Goal: Transaction & Acquisition: Book appointment/travel/reservation

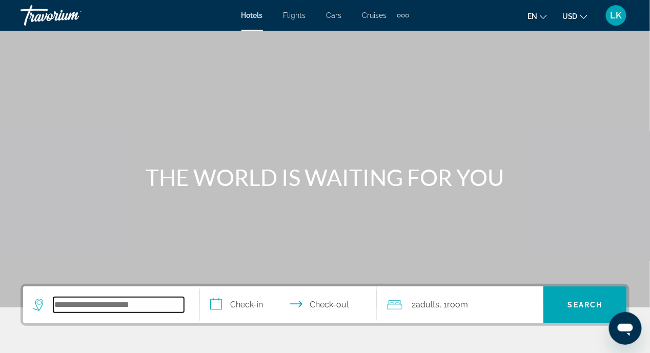
click at [60, 301] on input "Search hotel destination" at bounding box center [118, 304] width 131 height 15
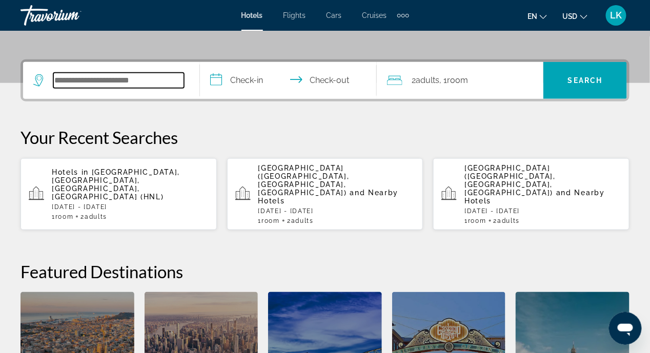
scroll to position [250, 0]
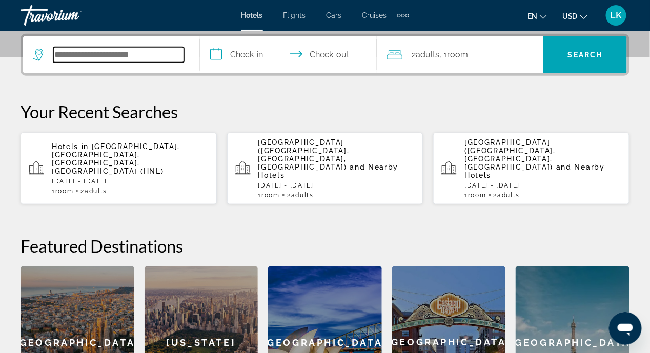
click at [70, 54] on input "Search hotel destination" at bounding box center [118, 54] width 131 height 15
click at [60, 54] on input "Search hotel destination" at bounding box center [118, 54] width 131 height 15
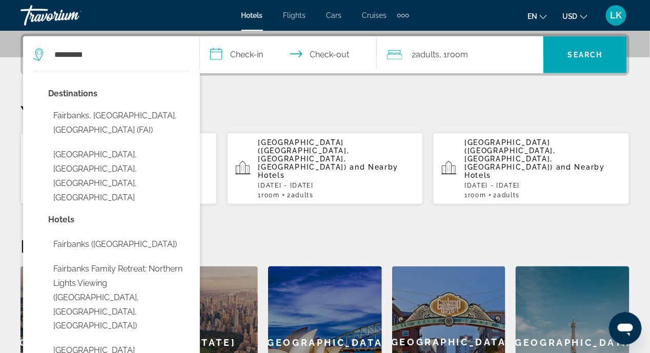
click at [68, 114] on button "Fairbanks, AK, United States (FAI)" at bounding box center [118, 123] width 141 height 34
type input "**********"
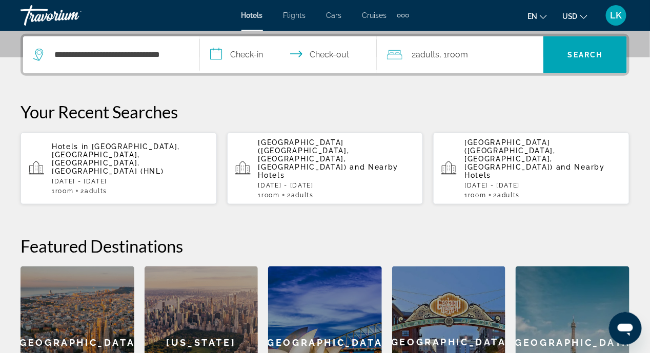
click at [216, 55] on input "**********" at bounding box center [290, 56] width 181 height 40
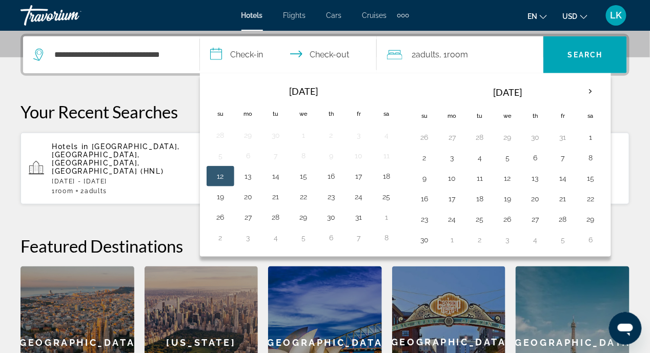
click at [215, 51] on input "**********" at bounding box center [290, 56] width 181 height 40
click at [584, 88] on th "Next month" at bounding box center [591, 91] width 28 height 23
click at [584, 87] on th "Next month" at bounding box center [591, 91] width 28 height 23
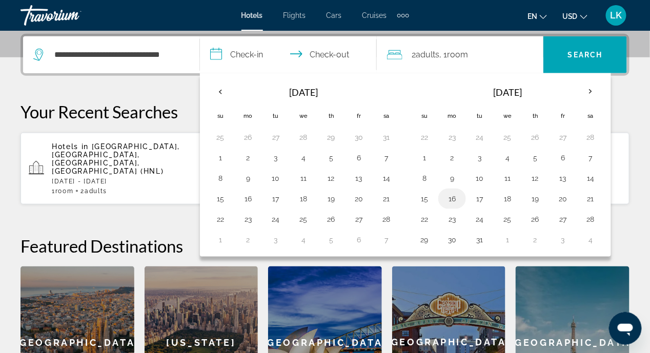
click at [445, 199] on button "16" at bounding box center [452, 199] width 16 height 14
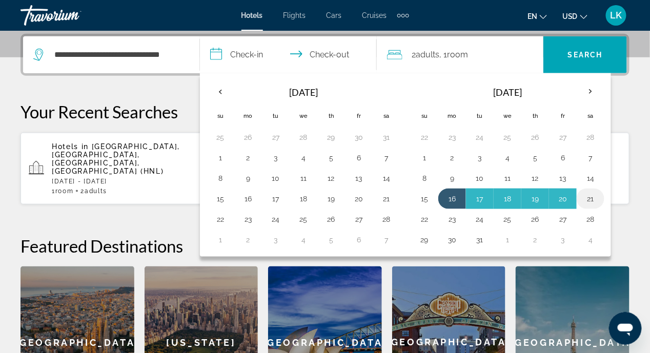
click at [585, 196] on button "21" at bounding box center [590, 199] width 16 height 14
type input "**********"
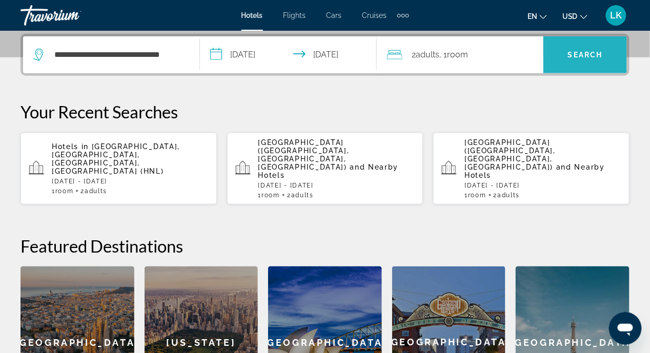
click at [586, 55] on span "Search" at bounding box center [585, 55] width 35 height 8
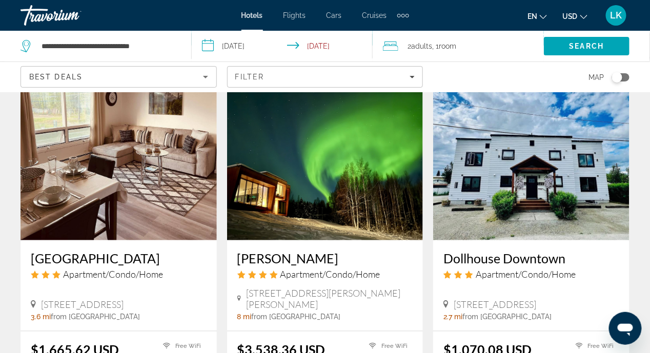
scroll to position [1333, 0]
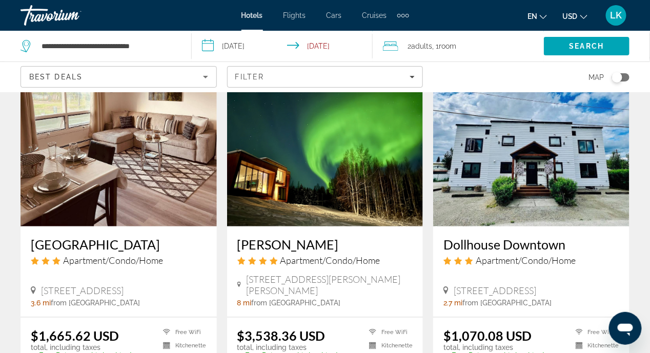
drag, startPoint x: 312, startPoint y: 325, endPoint x: 319, endPoint y: 320, distance: 8.1
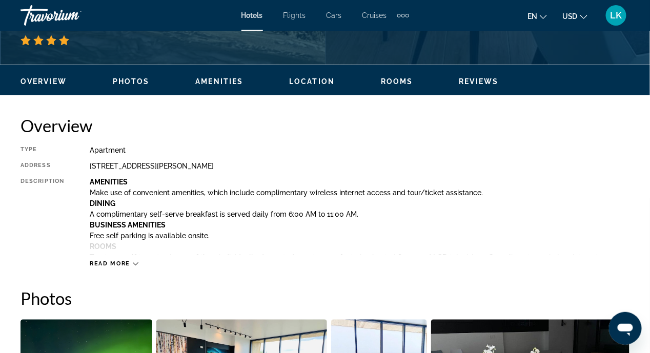
scroll to position [295, 0]
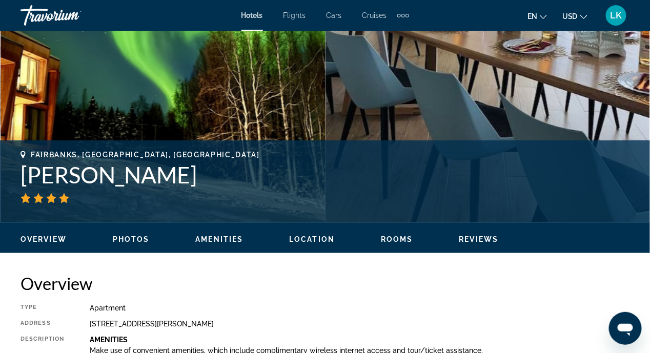
click at [306, 237] on span "Location" at bounding box center [312, 239] width 46 height 8
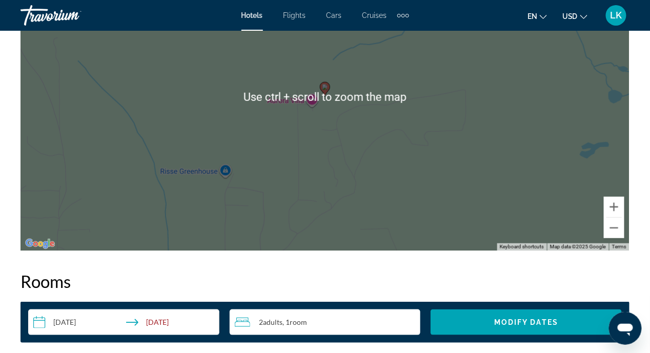
scroll to position [1271, 0]
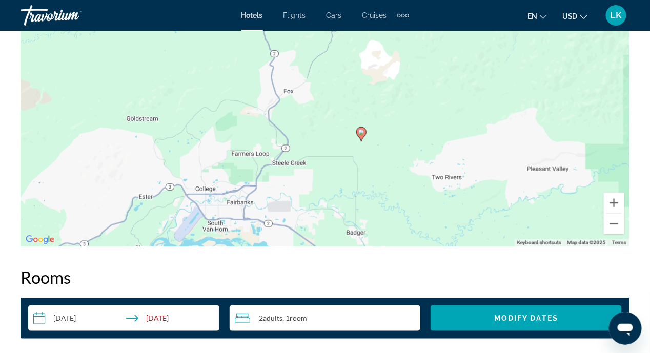
click at [234, 222] on div "To activate drag with keyboard, press Alt + Enter. Once in keyboard drag state,…" at bounding box center [325, 93] width 609 height 308
click at [250, 219] on div "To activate drag with keyboard, press Alt + Enter. Once in keyboard drag state,…" at bounding box center [325, 93] width 609 height 308
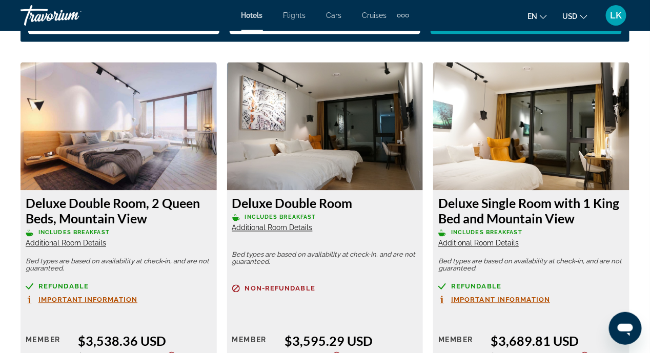
scroll to position [1631, 0]
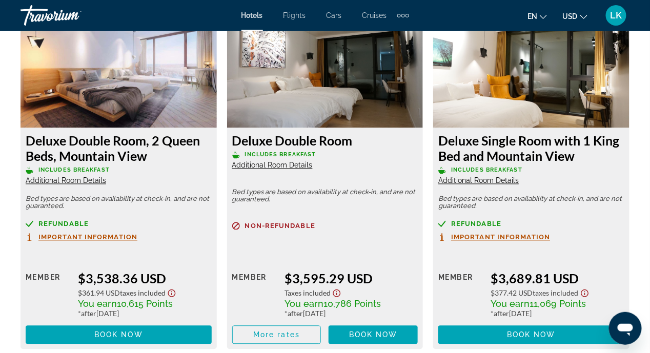
click at [260, 163] on span "Additional Room Details" at bounding box center [272, 165] width 80 height 8
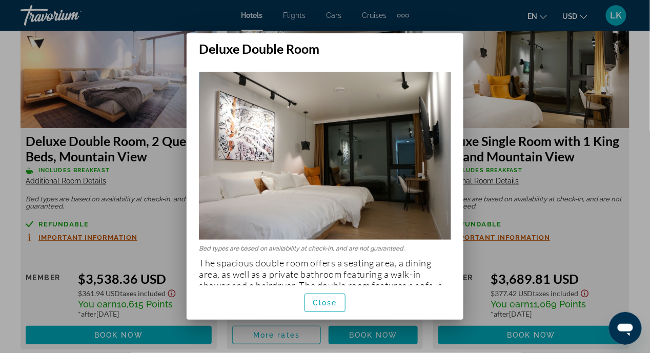
scroll to position [0, 0]
click at [330, 307] on span "Close" at bounding box center [325, 303] width 25 height 8
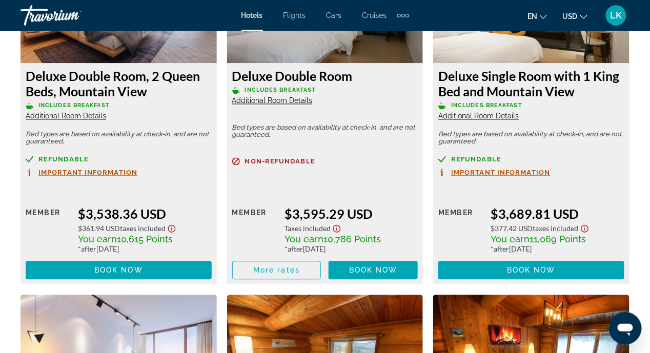
scroll to position [1733, 0]
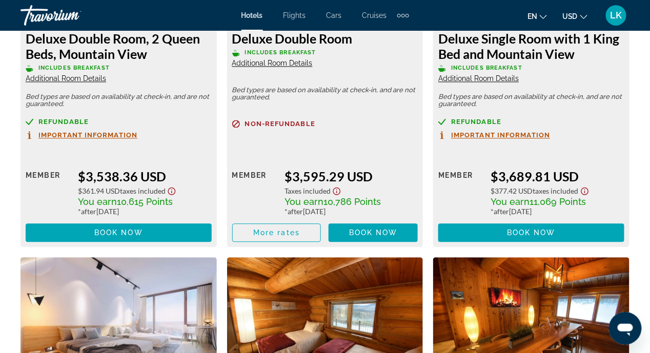
click at [254, 64] on span "Additional Room Details" at bounding box center [272, 63] width 80 height 8
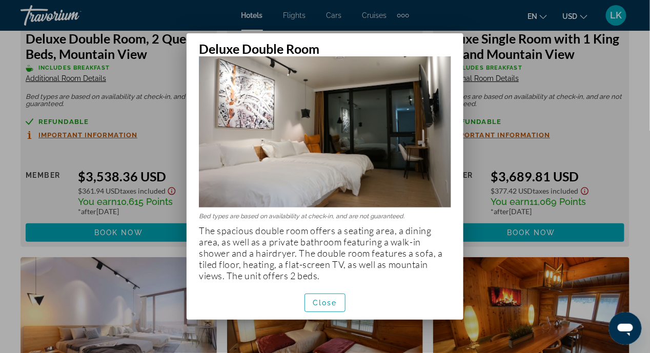
scroll to position [12, 0]
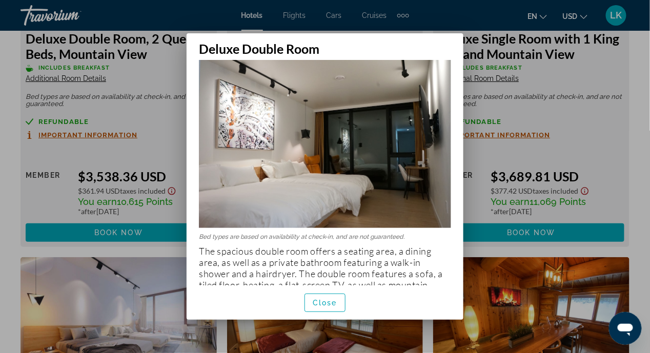
click at [145, 72] on div at bounding box center [325, 176] width 650 height 353
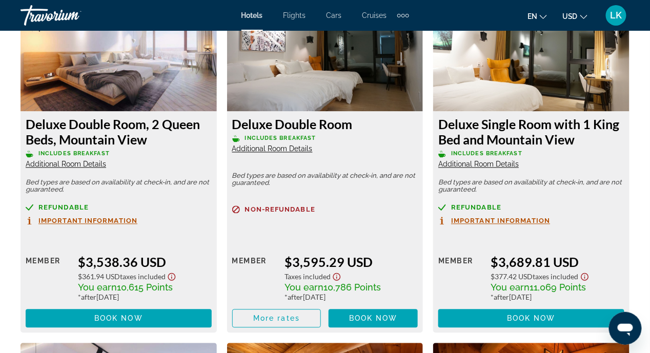
scroll to position [1631, 0]
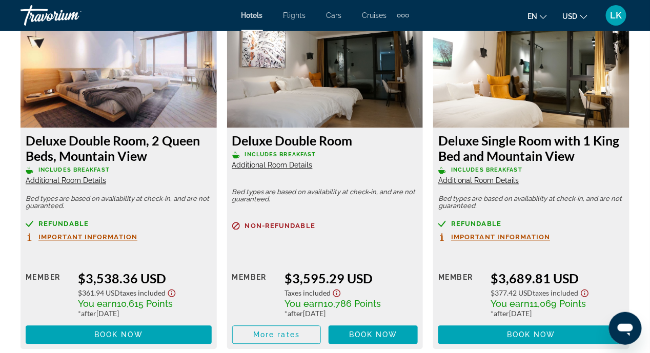
click at [44, 236] on span "Important Information" at bounding box center [87, 237] width 99 height 7
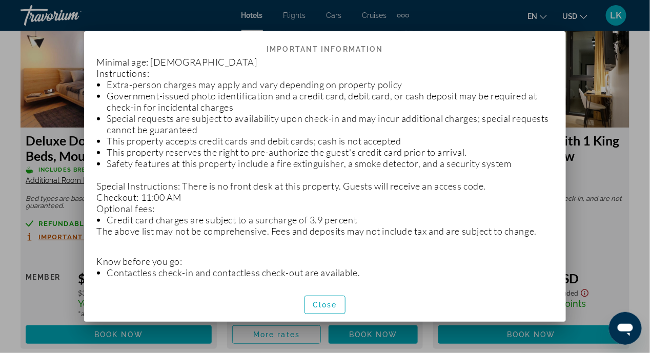
scroll to position [181, 0]
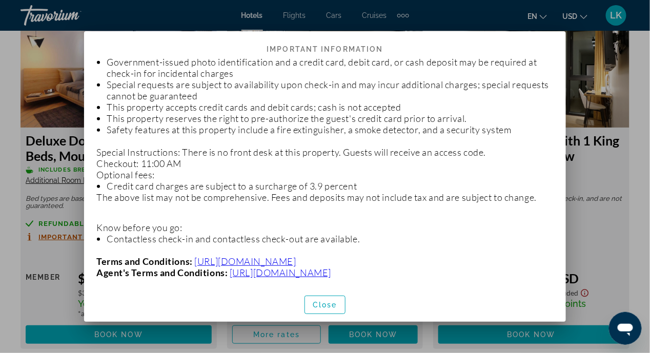
drag, startPoint x: 328, startPoint y: 303, endPoint x: 349, endPoint y: 297, distance: 21.9
click at [328, 303] on span "Close" at bounding box center [325, 305] width 25 height 8
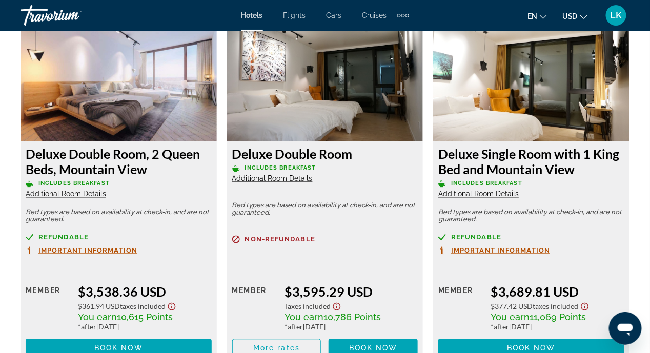
scroll to position [1631, 0]
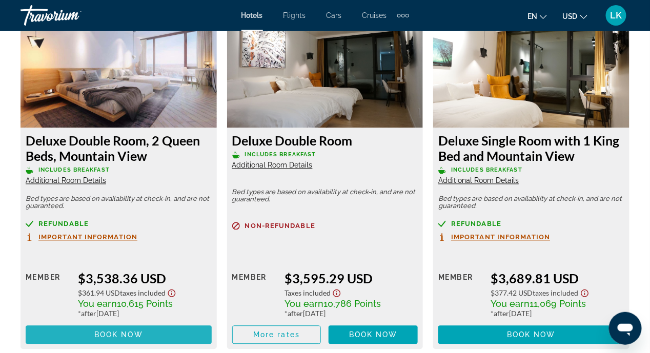
click at [117, 333] on span "Book now" at bounding box center [118, 335] width 49 height 8
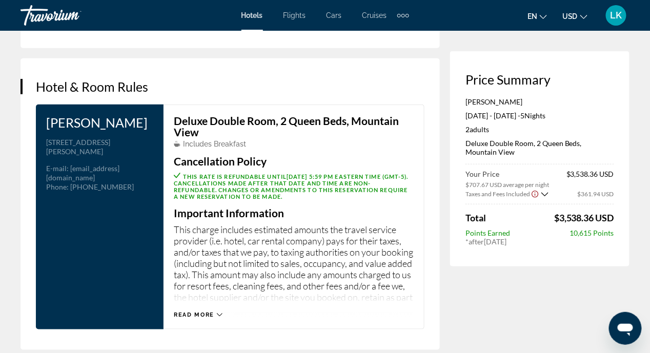
scroll to position [1282, 0]
click at [219, 317] on icon "Main content" at bounding box center [220, 315] width 6 height 6
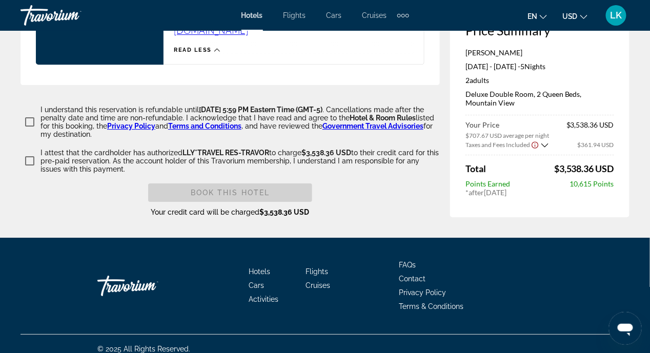
scroll to position [2085, 0]
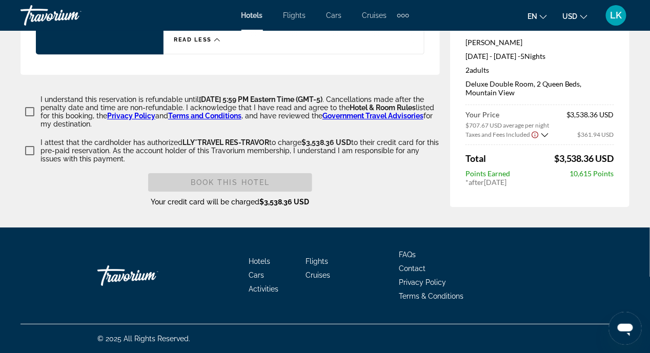
click at [201, 183] on div "Book this hotel" at bounding box center [230, 182] width 164 height 18
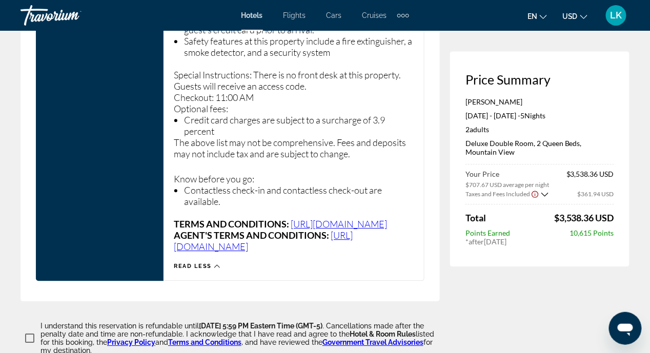
scroll to position [1675, 0]
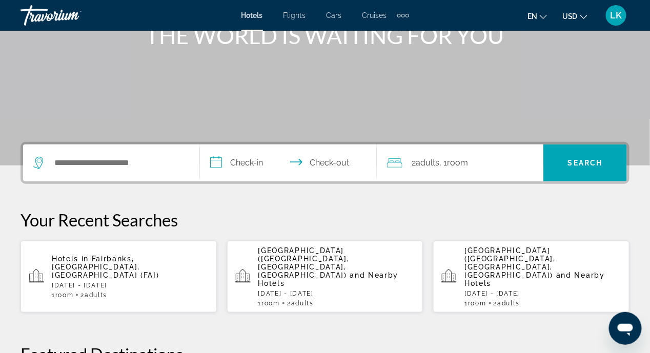
scroll to position [256, 0]
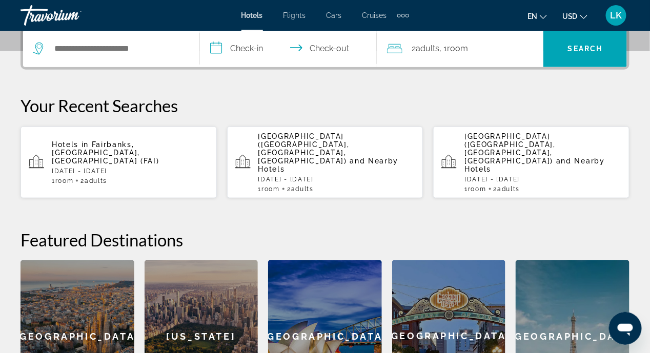
click at [36, 47] on icon "Search widget" at bounding box center [39, 49] width 12 height 12
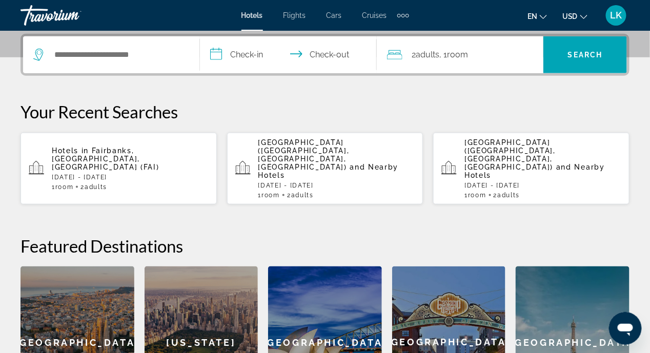
click at [40, 52] on icon "Search widget" at bounding box center [39, 55] width 12 height 12
click at [113, 52] on input "Search hotel destination" at bounding box center [118, 54] width 131 height 15
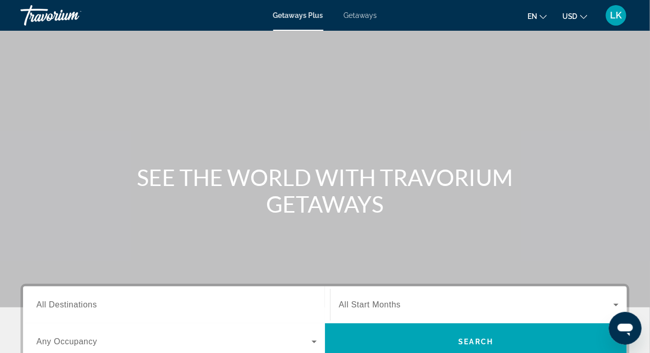
scroll to position [153, 0]
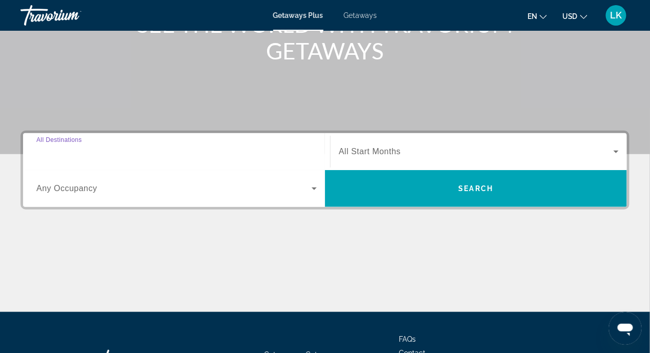
click at [99, 152] on input "Destination All Destinations" at bounding box center [176, 152] width 280 height 12
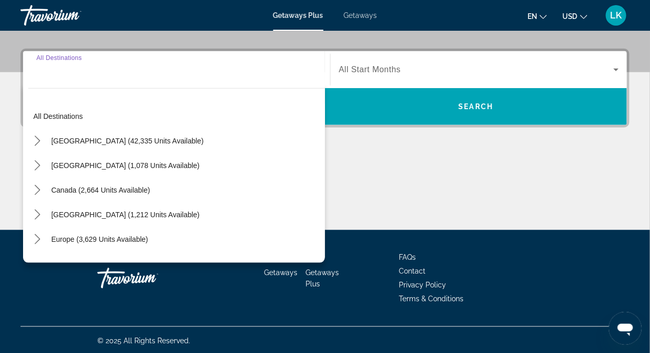
scroll to position [237, 0]
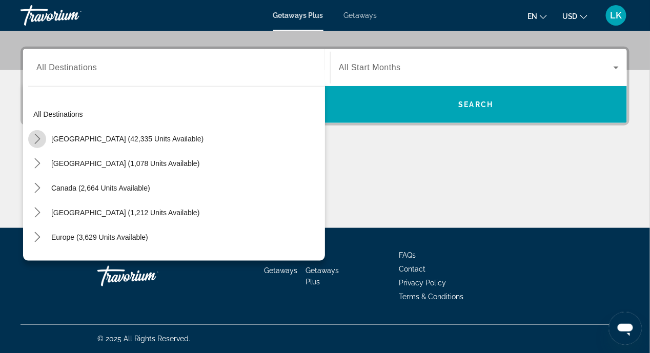
click at [35, 135] on icon "Toggle United States (42,335 units available) submenu" at bounding box center [37, 139] width 6 height 10
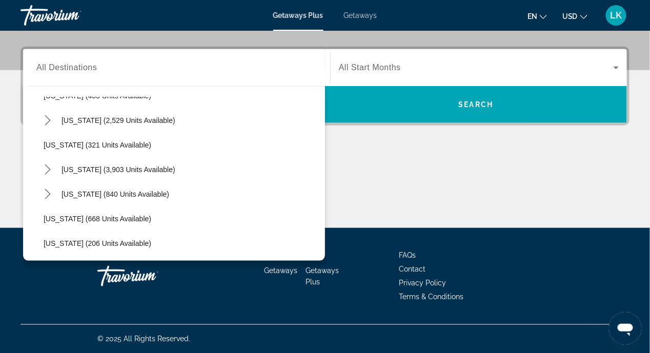
scroll to position [513, 0]
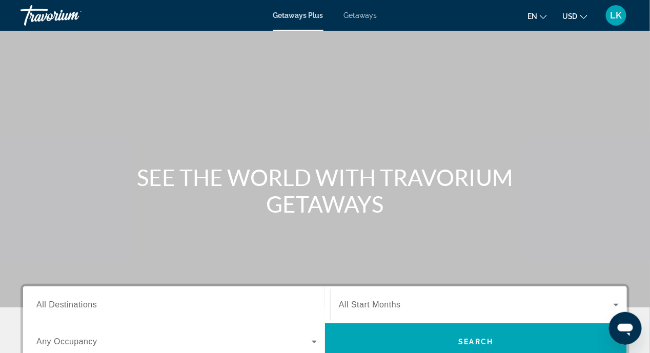
click at [368, 19] on span "Getaways" at bounding box center [360, 15] width 33 height 8
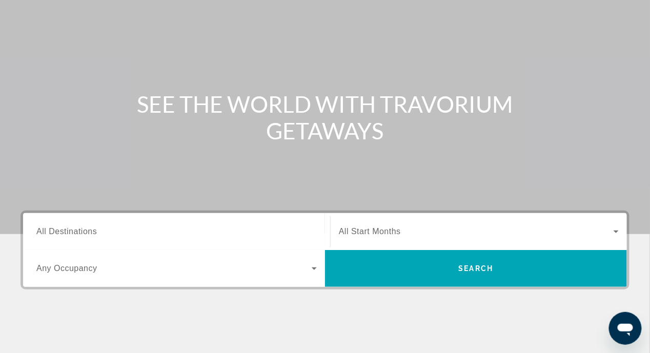
scroll to position [153, 0]
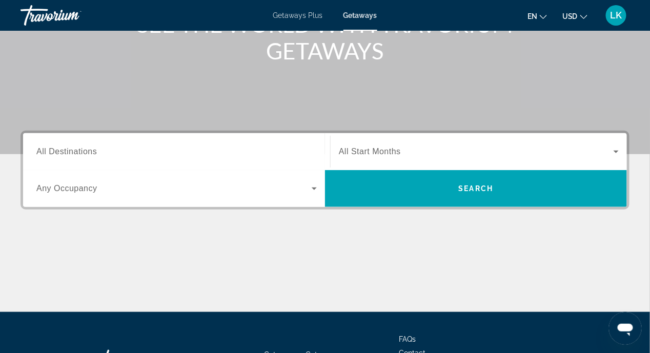
click at [45, 153] on span "All Destinations" at bounding box center [66, 151] width 60 height 9
click at [45, 153] on input "Destination All Destinations" at bounding box center [176, 152] width 280 height 12
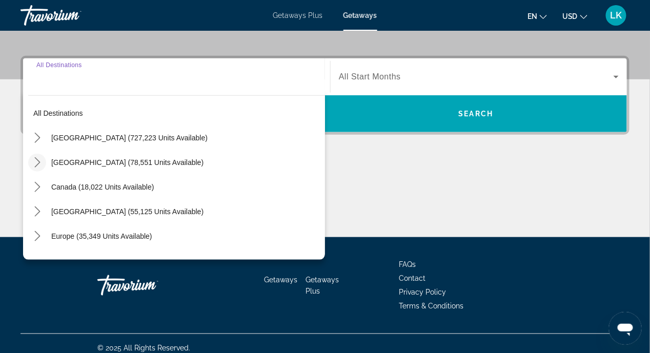
scroll to position [237, 0]
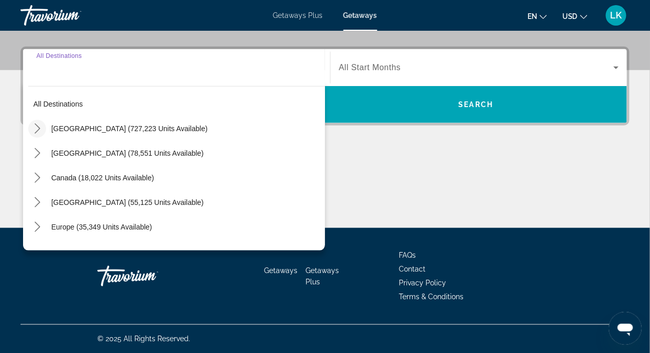
click at [34, 127] on icon "Toggle United States (727,223 units available) submenu" at bounding box center [37, 129] width 10 height 10
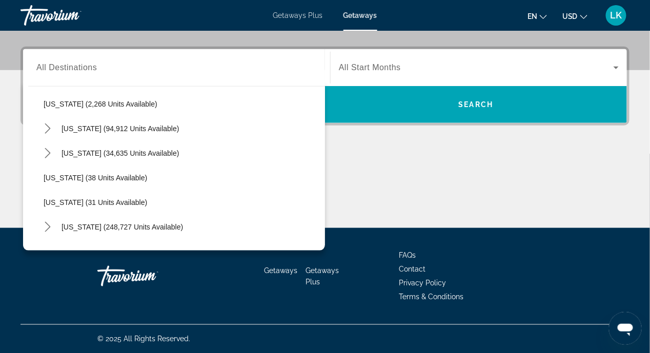
scroll to position [0, 0]
click at [303, 16] on span "Getaways Plus" at bounding box center [298, 15] width 50 height 8
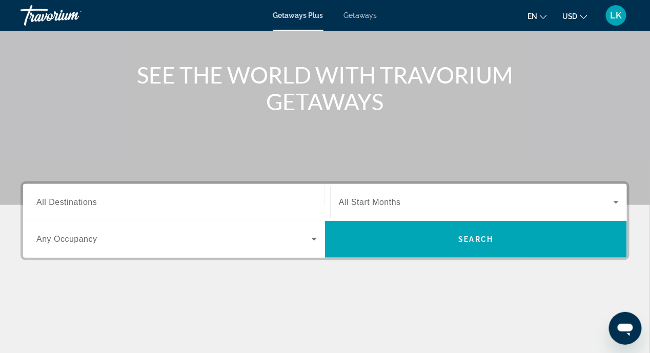
click at [38, 204] on span "All Destinations" at bounding box center [66, 202] width 60 height 9
click at [38, 204] on input "Destination All Destinations" at bounding box center [176, 203] width 280 height 12
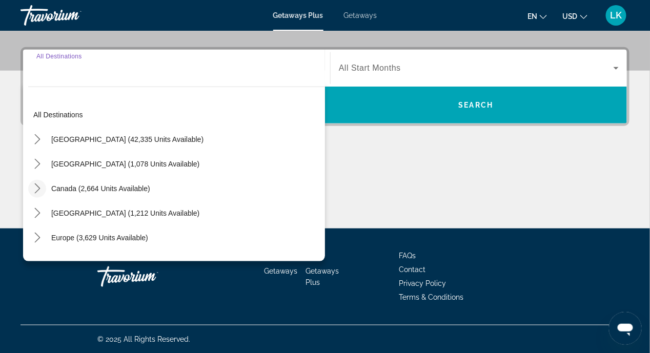
scroll to position [237, 0]
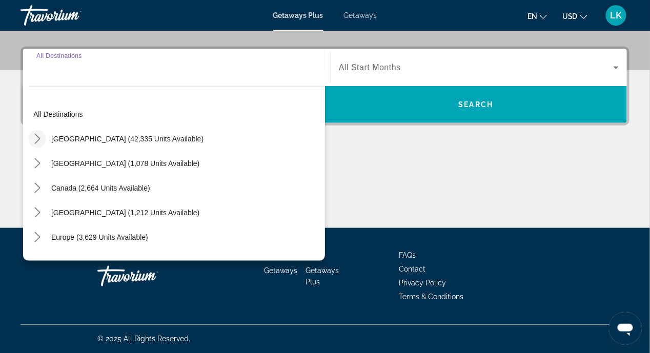
click at [39, 139] on icon "Toggle United States (42,335 units available) submenu" at bounding box center [37, 139] width 10 height 10
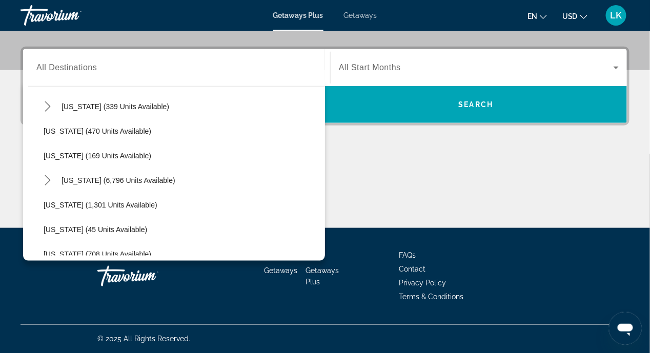
scroll to position [638, 0]
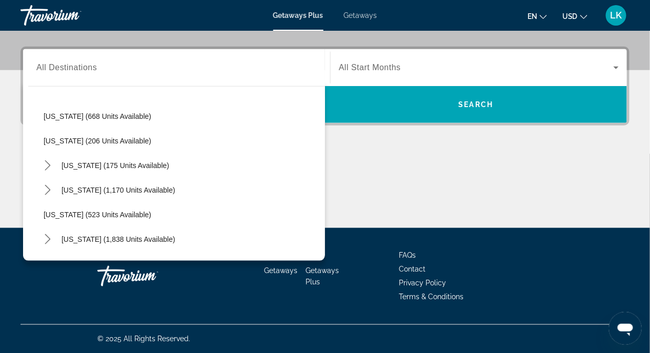
click at [347, 205] on div "Main content" at bounding box center [325, 189] width 609 height 77
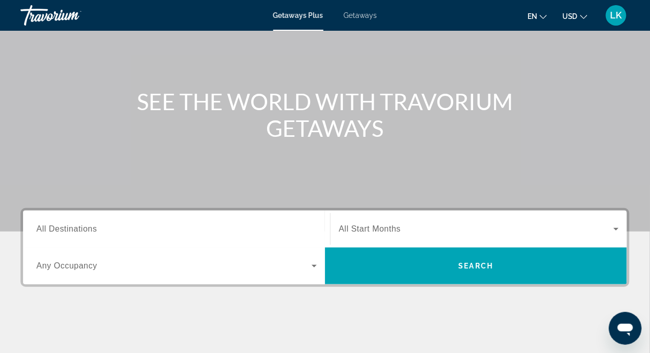
scroll to position [153, 0]
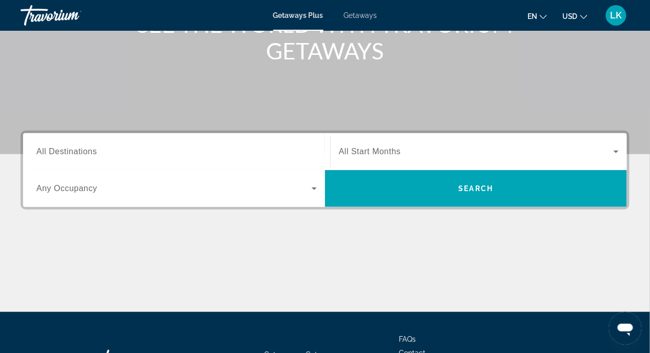
click at [47, 151] on span "All Destinations" at bounding box center [66, 151] width 60 height 9
click at [47, 151] on input "Destination All Destinations" at bounding box center [176, 152] width 280 height 12
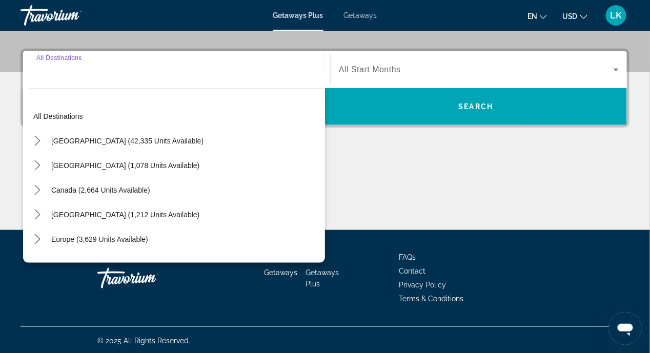
scroll to position [237, 0]
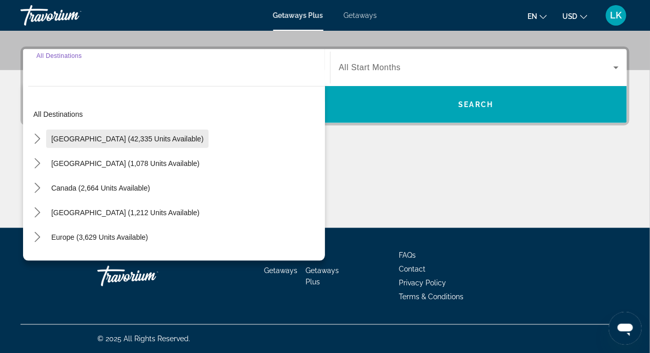
click at [75, 138] on span "[GEOGRAPHIC_DATA] (42,335 units available)" at bounding box center [127, 139] width 152 height 8
type input "**********"
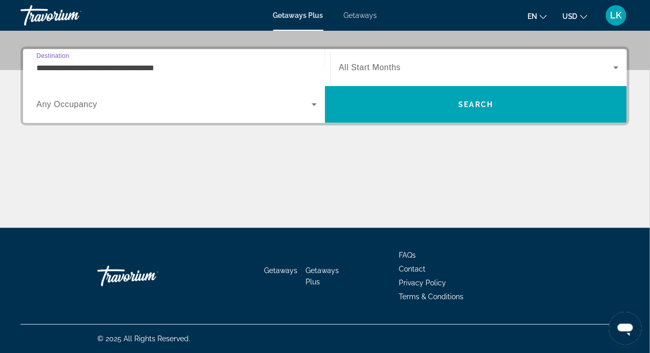
click at [183, 68] on input "**********" at bounding box center [176, 68] width 280 height 12
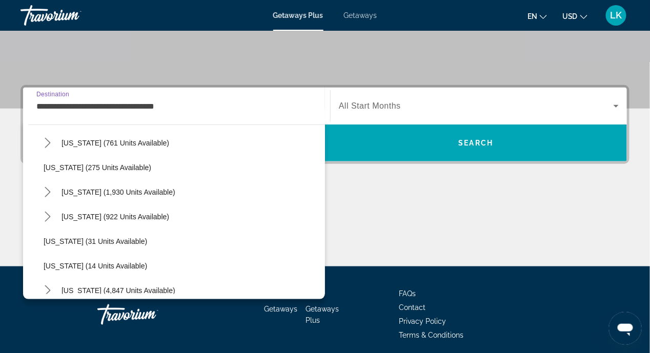
scroll to position [0, 0]
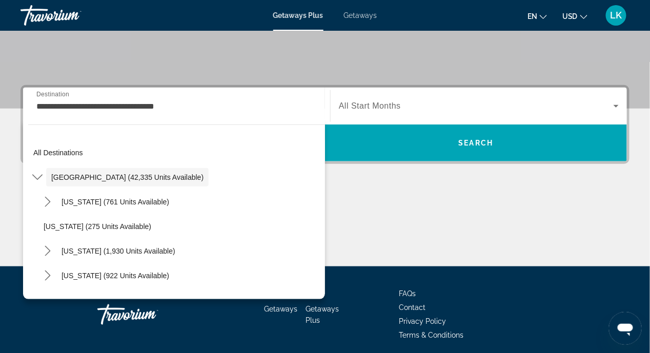
click at [14, 162] on div "**********" at bounding box center [325, 175] width 650 height 181
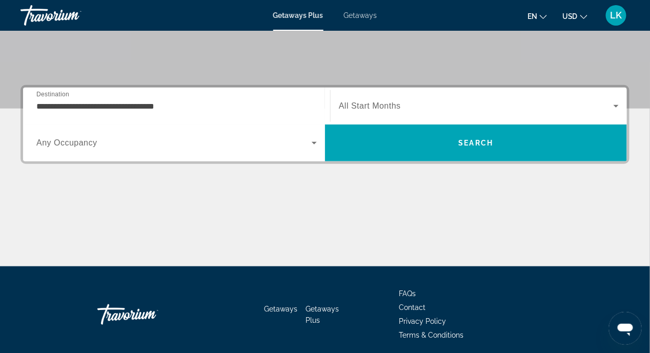
click at [39, 103] on input "**********" at bounding box center [176, 106] width 280 height 12
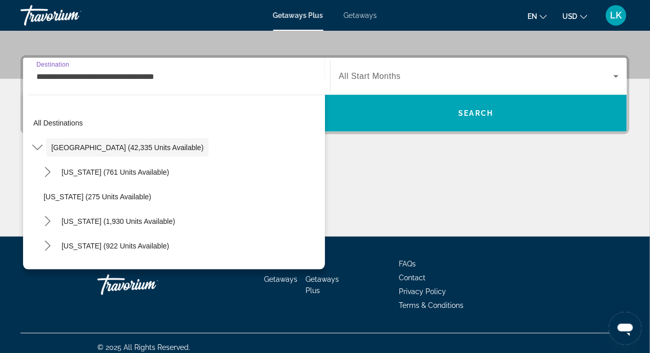
scroll to position [237, 0]
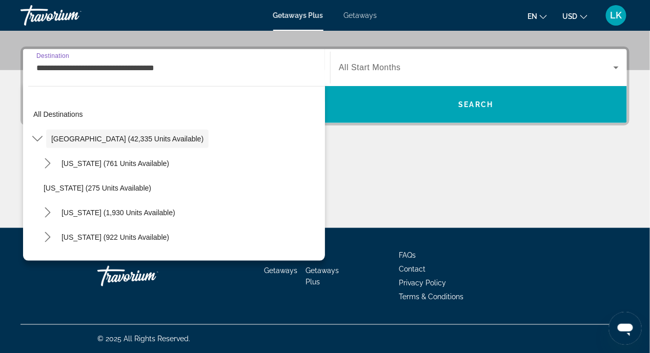
drag, startPoint x: 39, startPoint y: 103, endPoint x: 6, endPoint y: 143, distance: 51.3
click at [6, 143] on div "**********" at bounding box center [325, 137] width 650 height 181
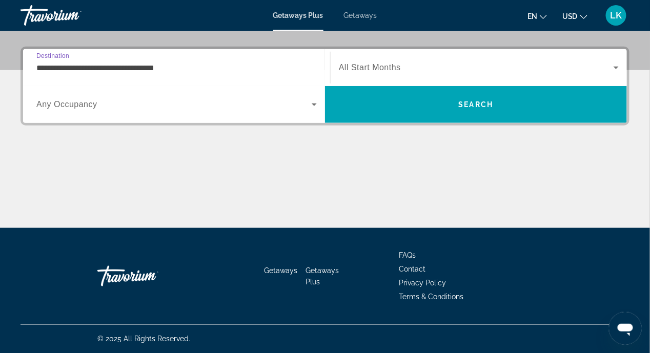
click at [201, 68] on input "**********" at bounding box center [176, 68] width 280 height 12
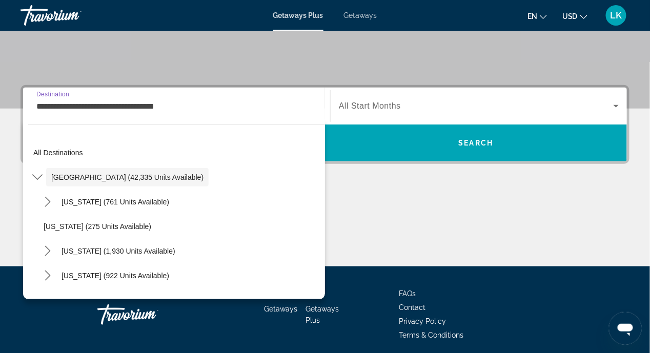
click at [363, 15] on span "Getaways" at bounding box center [360, 15] width 33 height 8
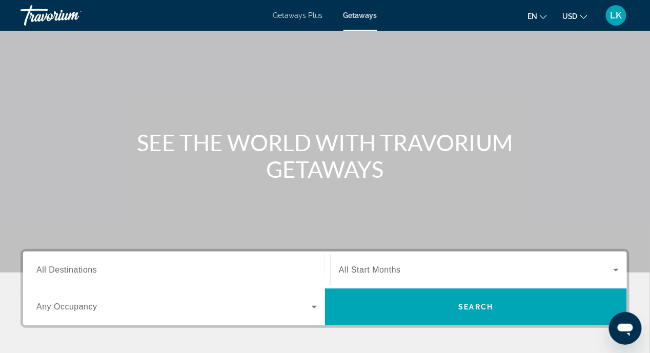
scroll to position [51, 0]
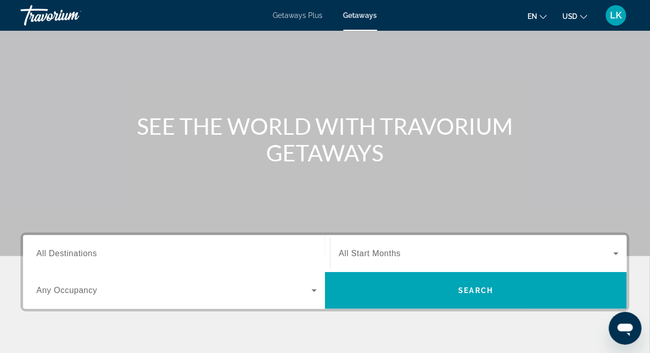
click at [58, 255] on span "All Destinations" at bounding box center [66, 253] width 60 height 9
click at [58, 255] on input "Destination All Destinations" at bounding box center [176, 254] width 280 height 12
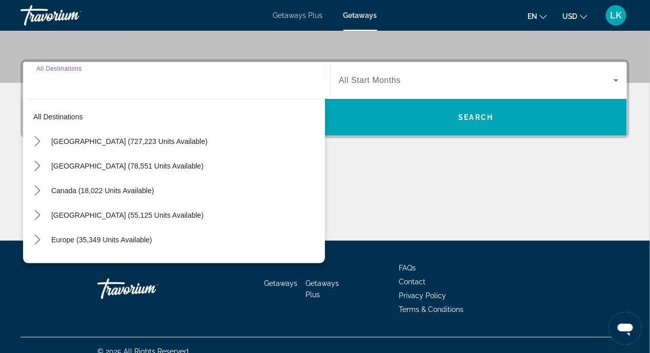
scroll to position [237, 0]
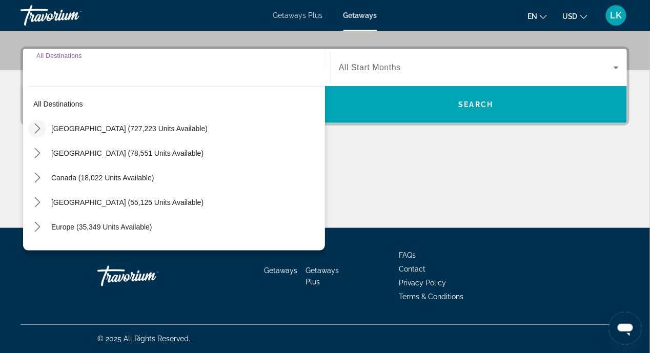
click at [37, 126] on icon "Toggle United States (727,223 units available) submenu" at bounding box center [37, 129] width 6 height 10
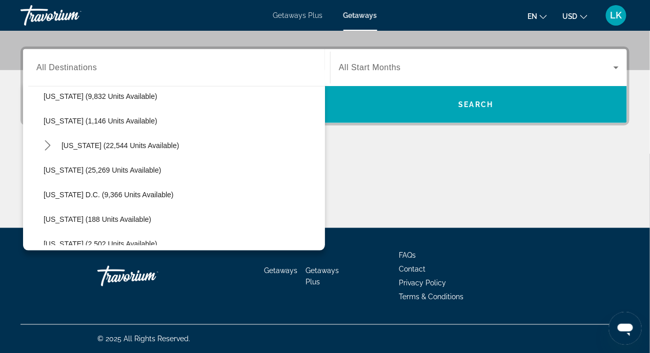
scroll to position [812, 0]
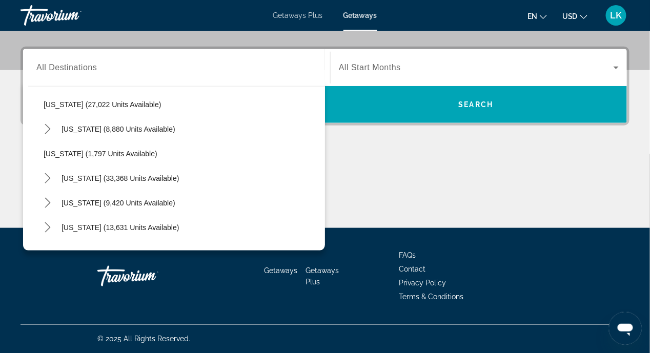
drag, startPoint x: 484, startPoint y: 219, endPoint x: 477, endPoint y: 201, distance: 19.3
click at [484, 219] on div "Main content" at bounding box center [325, 189] width 609 height 77
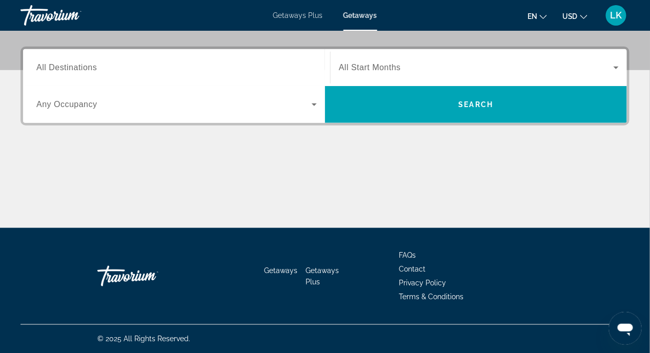
click at [220, 192] on div "Main content" at bounding box center [325, 189] width 609 height 77
